Goal: Transaction & Acquisition: Purchase product/service

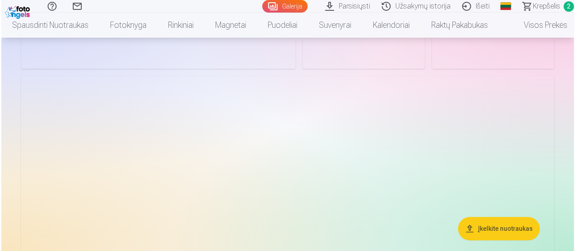
scroll to position [988, 0]
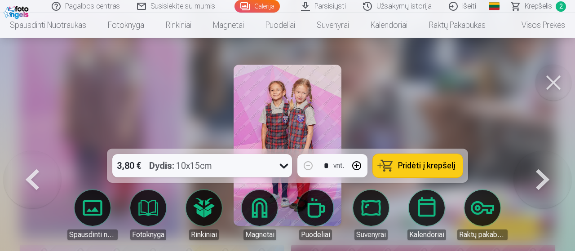
click at [412, 165] on span "Pridėti į krepšelį" at bounding box center [426, 166] width 57 height 8
click at [557, 77] on button at bounding box center [553, 83] width 36 height 36
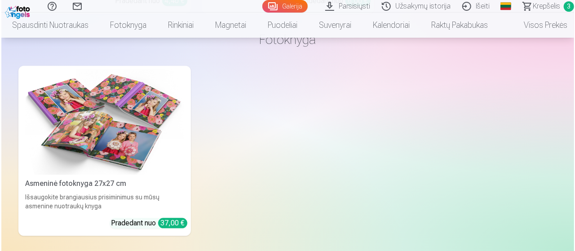
scroll to position [2647, 0]
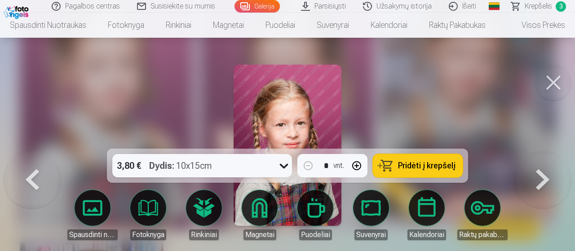
click at [436, 165] on span "Pridėti į krepšelį" at bounding box center [426, 166] width 57 height 8
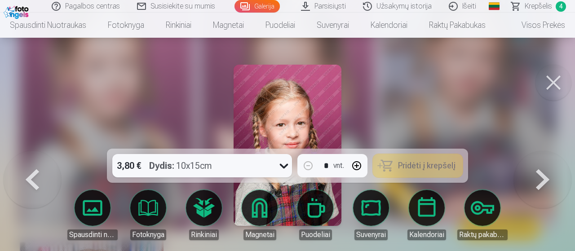
click at [554, 81] on button at bounding box center [553, 83] width 36 height 36
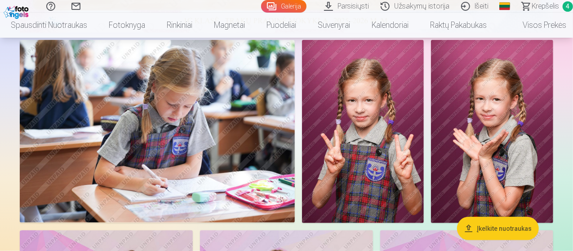
scroll to position [436, 0]
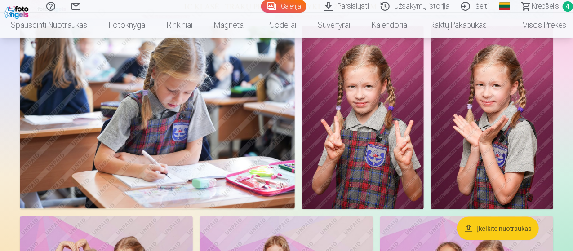
click at [275, 133] on img at bounding box center [157, 117] width 275 height 183
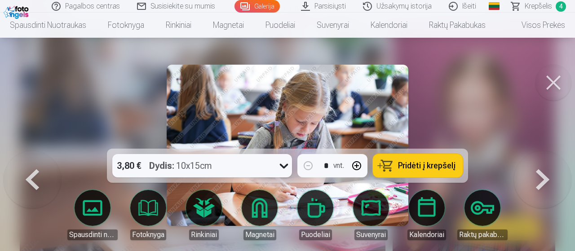
click at [421, 168] on span "Pridėti į krepšelį" at bounding box center [426, 166] width 57 height 8
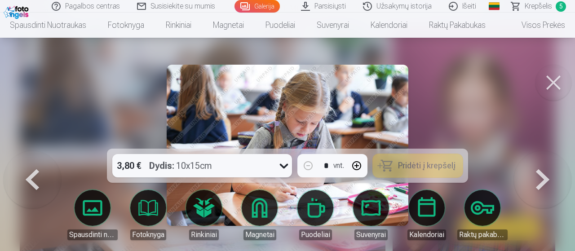
click at [552, 84] on button at bounding box center [553, 83] width 36 height 36
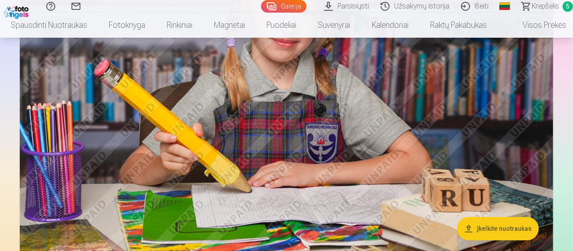
scroll to position [1244, 0]
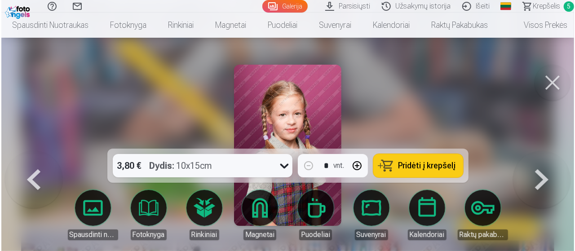
scroll to position [1249, 0]
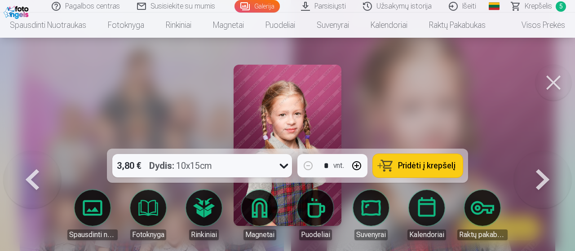
click at [430, 159] on button "Pridėti į krepšelį" at bounding box center [418, 165] width 90 height 23
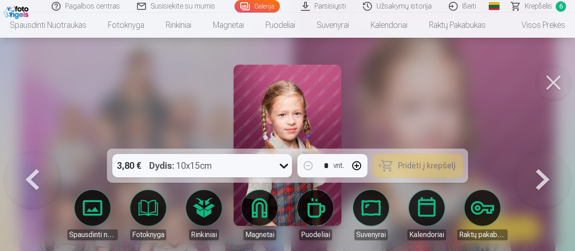
click at [557, 84] on button at bounding box center [553, 83] width 36 height 36
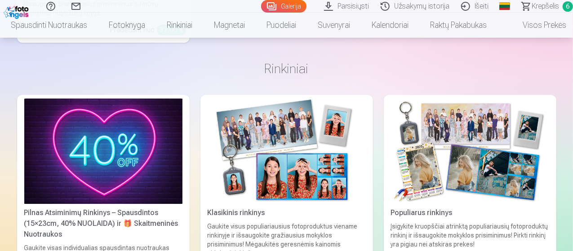
scroll to position [2861, 0]
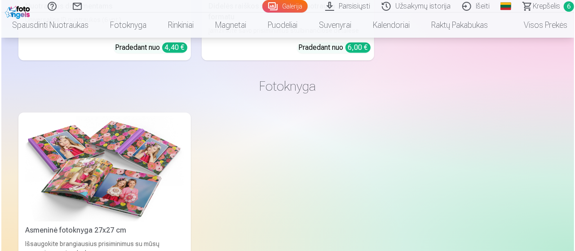
scroll to position [2601, 0]
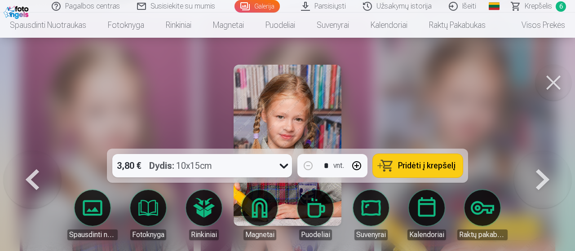
click at [551, 78] on button at bounding box center [553, 83] width 36 height 36
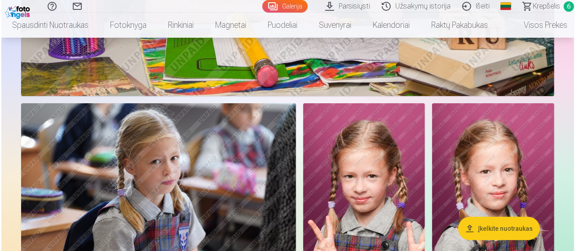
scroll to position [1694, 0]
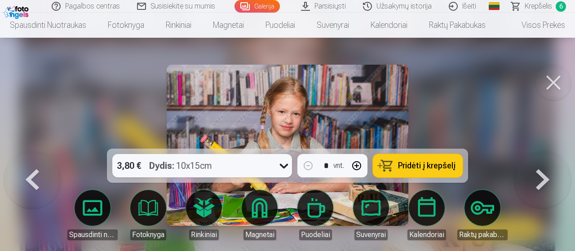
click at [549, 83] on button at bounding box center [553, 83] width 36 height 36
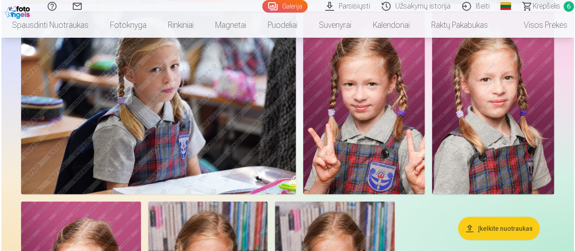
scroll to position [2048, 0]
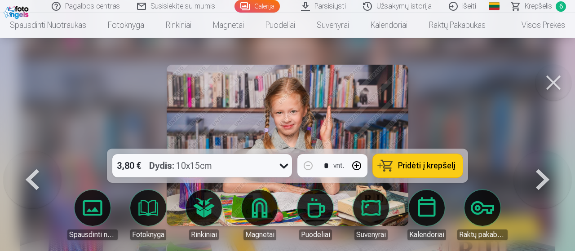
click at [420, 163] on span "Pridėti į krepšelį" at bounding box center [426, 166] width 57 height 8
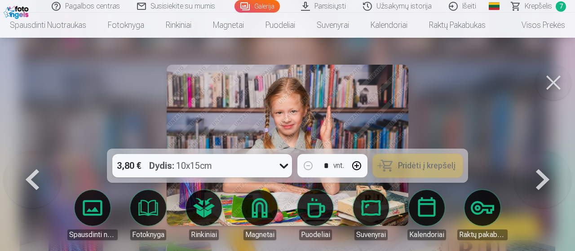
click at [556, 80] on button at bounding box center [553, 83] width 36 height 36
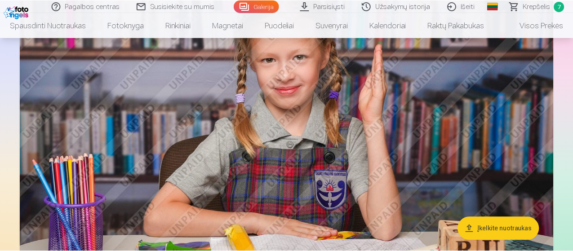
scroll to position [2040, 0]
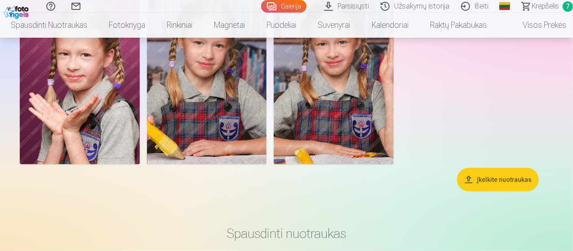
click at [541, 5] on span "Krepšelis" at bounding box center [544, 6] width 27 height 11
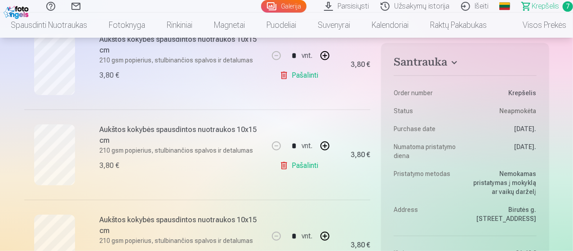
scroll to position [270, 0]
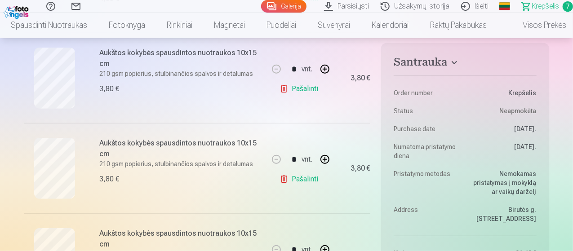
click at [302, 88] on link "Pašalinti" at bounding box center [300, 89] width 43 height 18
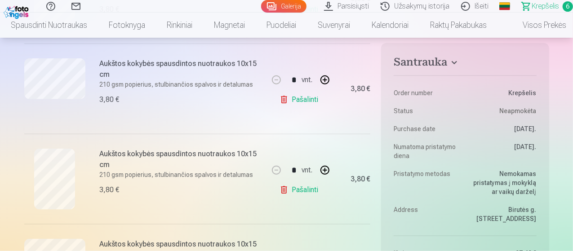
scroll to position [449, 0]
click at [312, 190] on link "Pašalinti" at bounding box center [300, 189] width 43 height 18
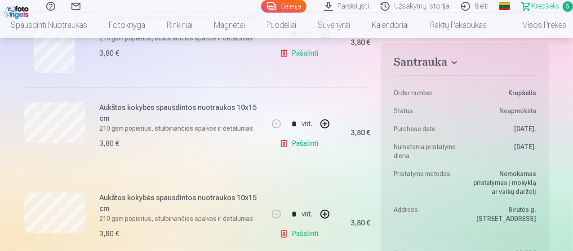
scroll to position [359, 0]
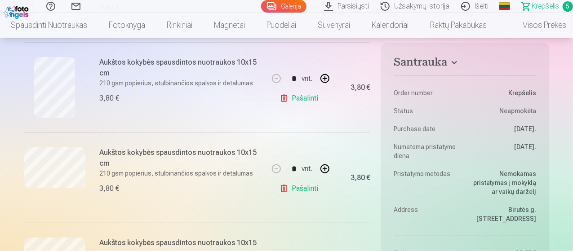
click at [301, 184] on link "Pašalinti" at bounding box center [300, 189] width 43 height 18
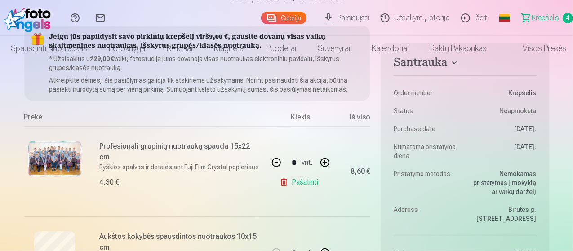
scroll to position [0, 0]
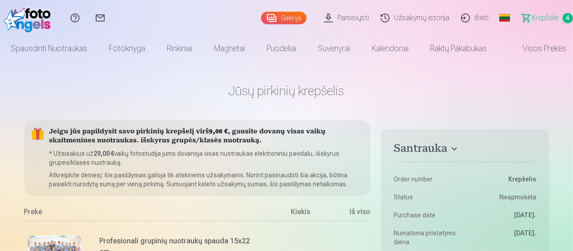
click at [261, 18] on link "Galerija" at bounding box center [283, 18] width 45 height 13
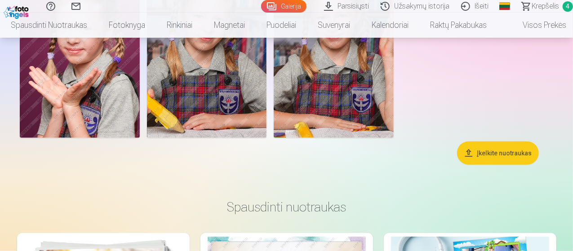
scroll to position [1977, 0]
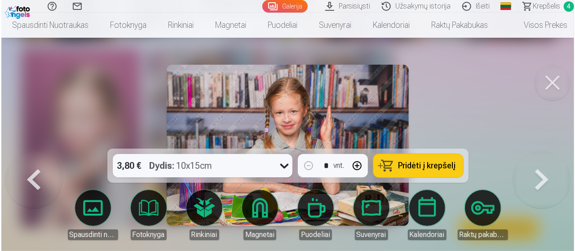
scroll to position [1982, 0]
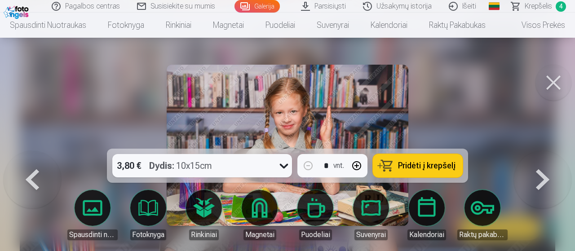
click at [404, 165] on span "Pridėti į krepšelį" at bounding box center [426, 166] width 57 height 8
drag, startPoint x: 551, startPoint y: 81, endPoint x: 522, endPoint y: 91, distance: 30.3
click at [551, 81] on button at bounding box center [553, 83] width 36 height 36
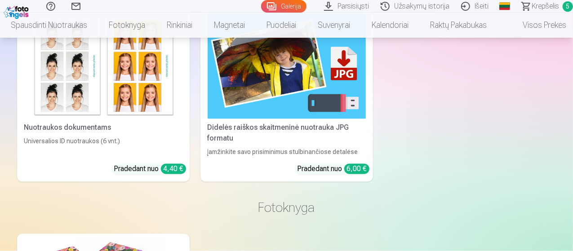
scroll to position [2605, 0]
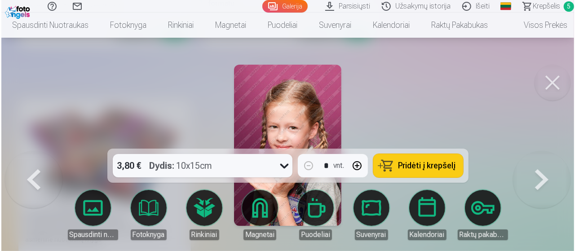
scroll to position [2615, 0]
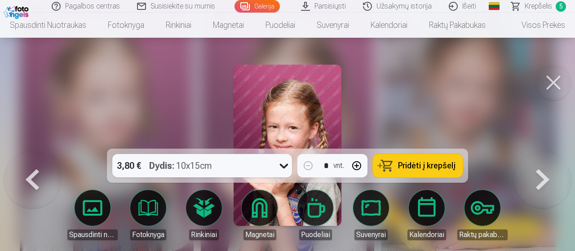
click at [440, 163] on span "Pridėti į krepšelį" at bounding box center [426, 166] width 57 height 8
click at [550, 83] on button at bounding box center [553, 83] width 36 height 36
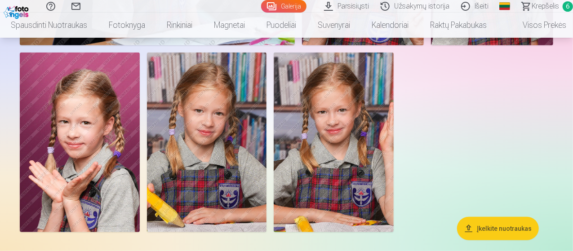
scroll to position [1932, 0]
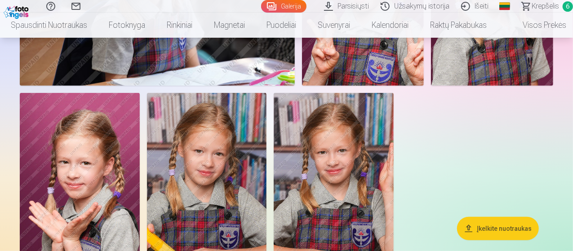
click at [540, 9] on span "Krepšelis" at bounding box center [544, 6] width 27 height 11
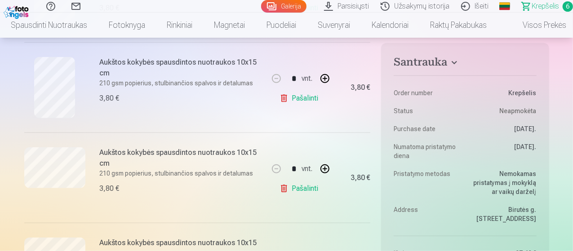
scroll to position [449, 0]
click at [306, 97] on link "Pašalinti" at bounding box center [300, 99] width 43 height 18
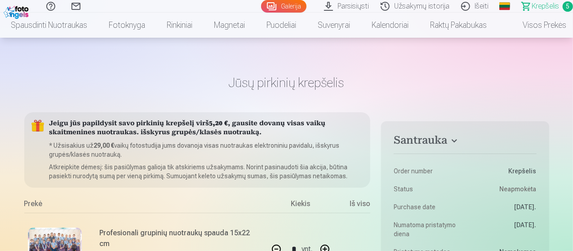
scroll to position [0, 0]
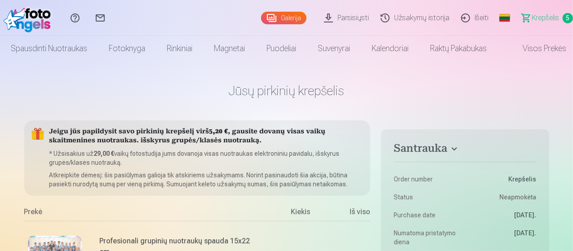
click at [261, 17] on link "Galerija" at bounding box center [283, 18] width 45 height 13
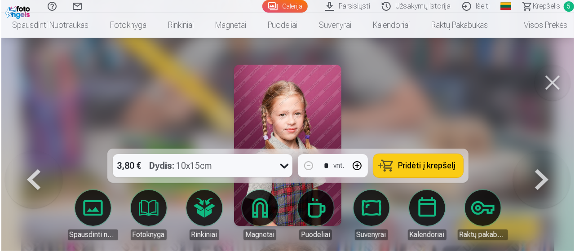
scroll to position [1262, 0]
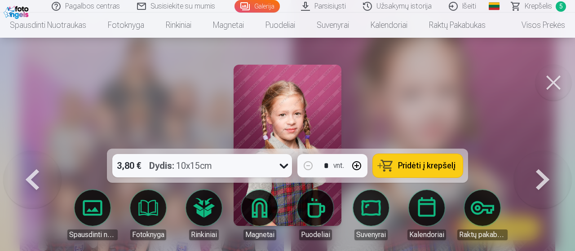
click at [417, 162] on span "Pridėti į krepšelį" at bounding box center [426, 166] width 57 height 8
click at [548, 82] on button at bounding box center [553, 83] width 36 height 36
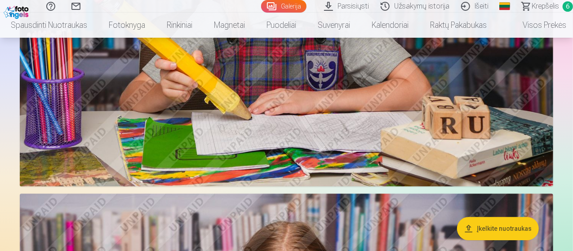
scroll to position [1213, 0]
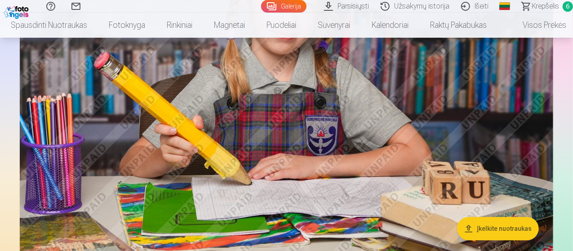
click at [542, 5] on span "Krepšelis" at bounding box center [544, 6] width 27 height 11
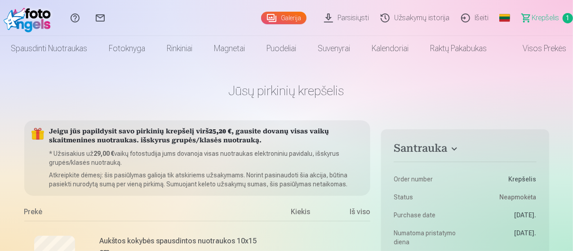
click at [531, 19] on span "Krepšelis" at bounding box center [544, 18] width 27 height 11
click at [270, 16] on link "Galerija" at bounding box center [283, 18] width 45 height 13
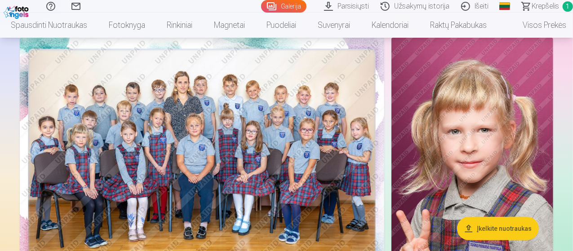
scroll to position [90, 0]
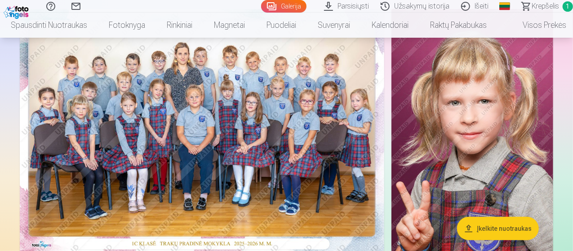
click at [214, 90] on img at bounding box center [202, 130] width 364 height 243
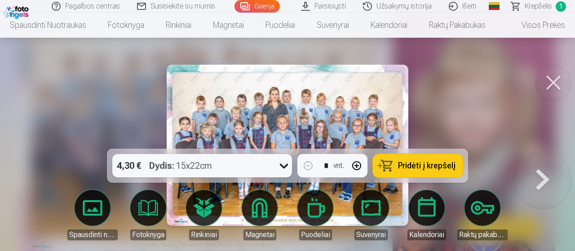
click at [404, 163] on span "Pridėti į krepšelį" at bounding box center [426, 166] width 57 height 8
click at [555, 82] on button at bounding box center [553, 83] width 36 height 36
